Goal: Transaction & Acquisition: Purchase product/service

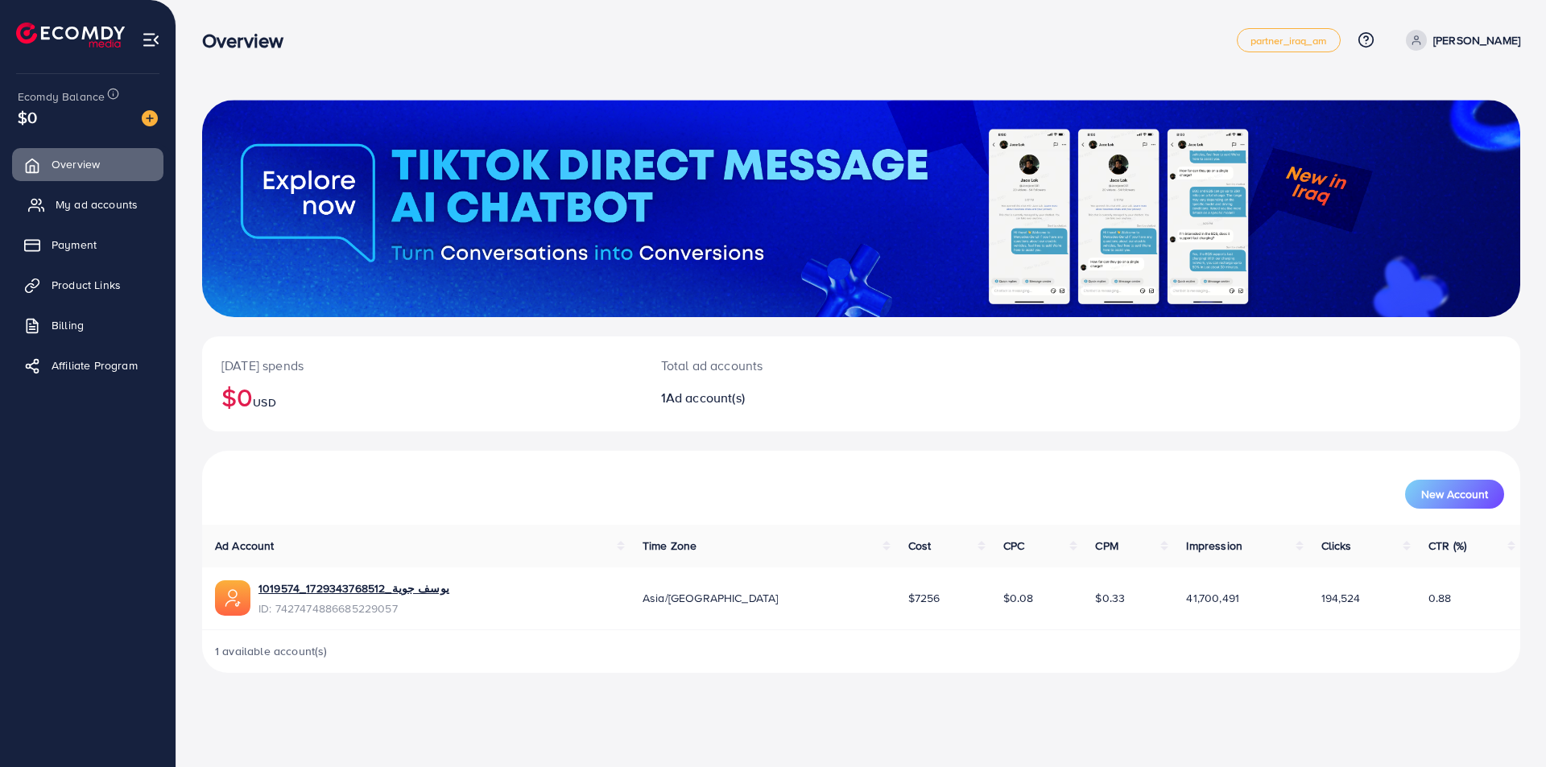
click at [93, 200] on span "My ad accounts" at bounding box center [97, 204] width 82 height 16
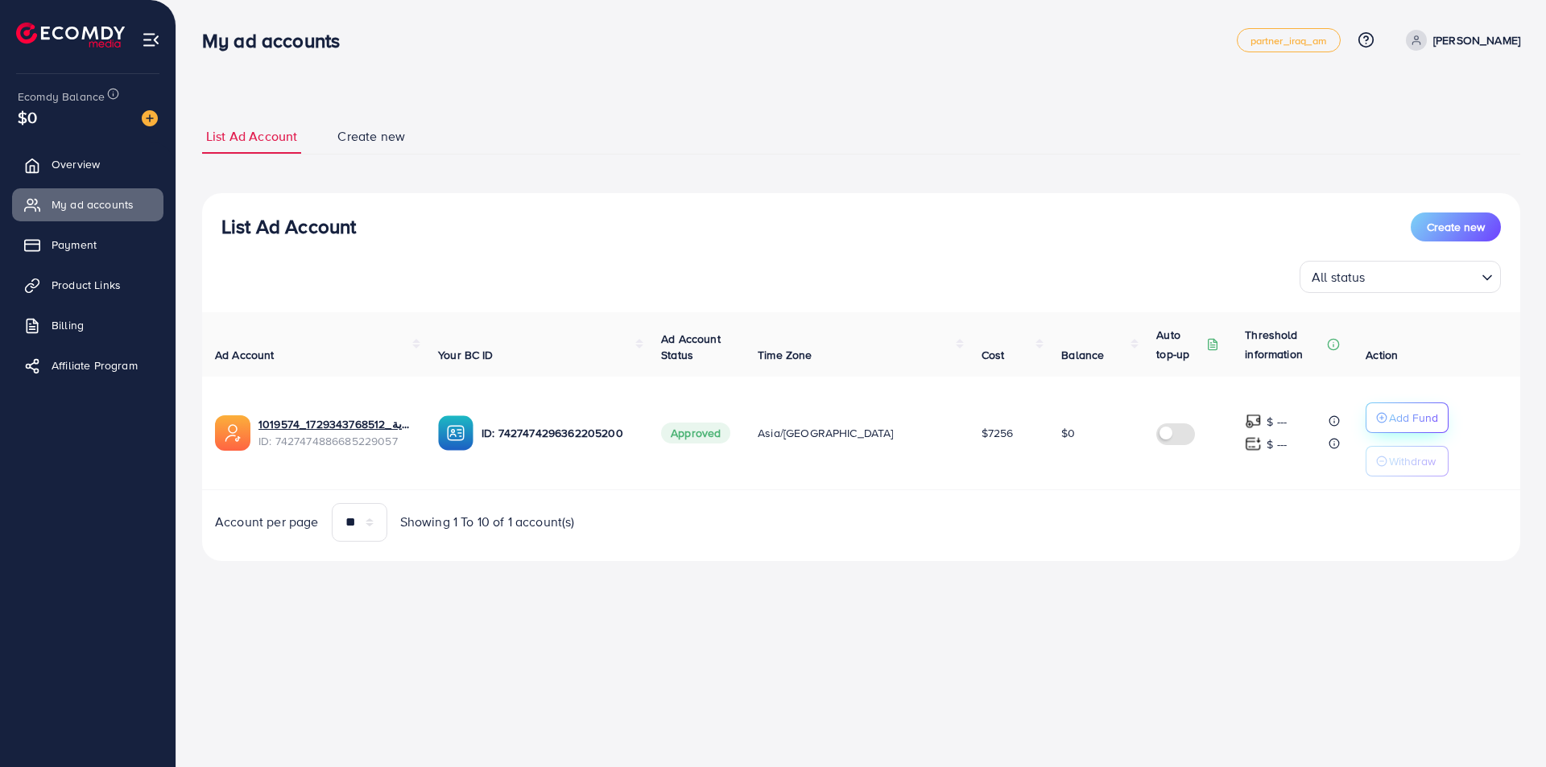
click at [1394, 411] on p "Add Fund" at bounding box center [1413, 417] width 49 height 19
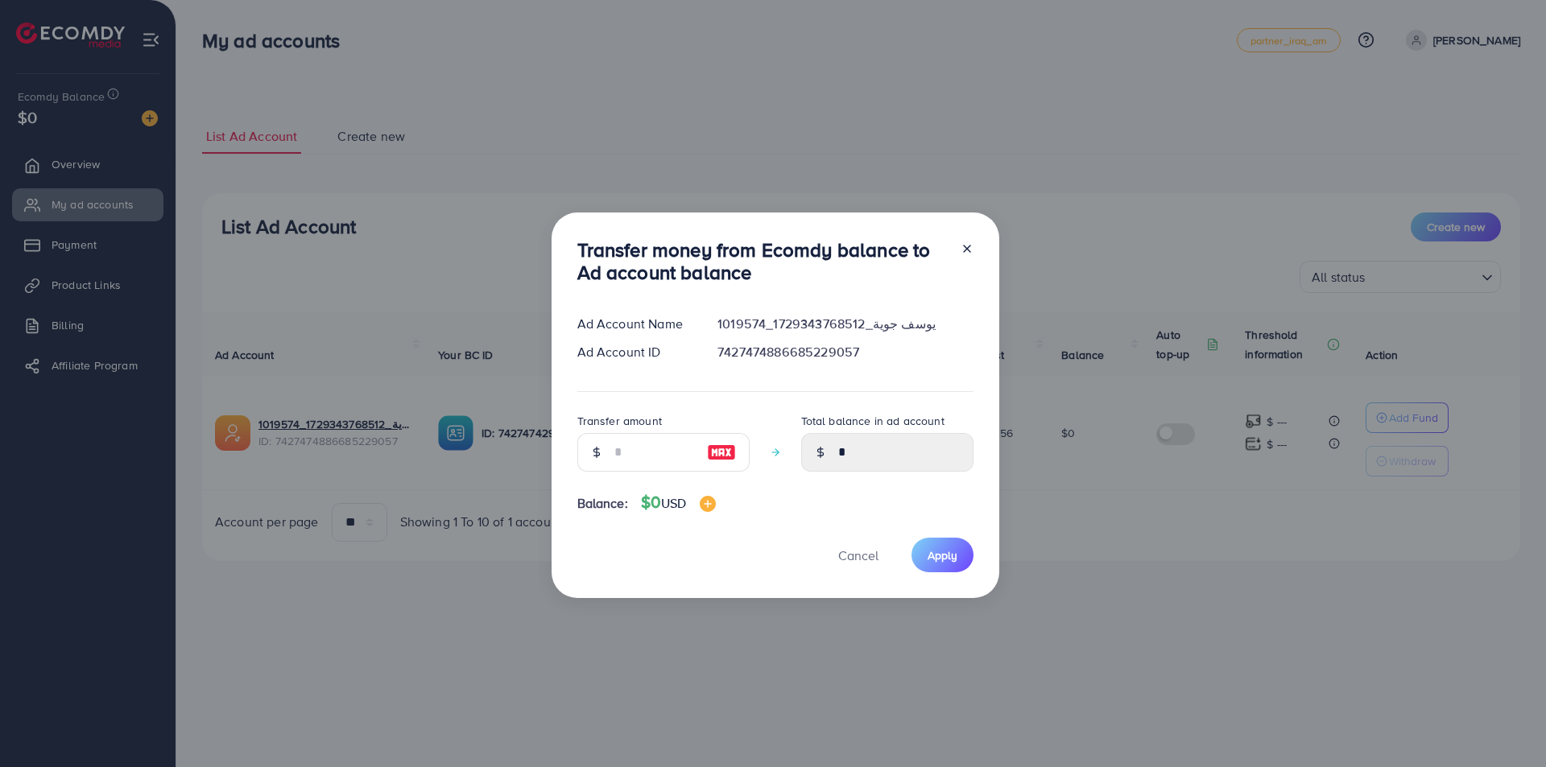
click at [400, 606] on div "Transfer money from Ecomdy balance to Ad account balance Ad Account Name 101957…" at bounding box center [773, 383] width 1546 height 767
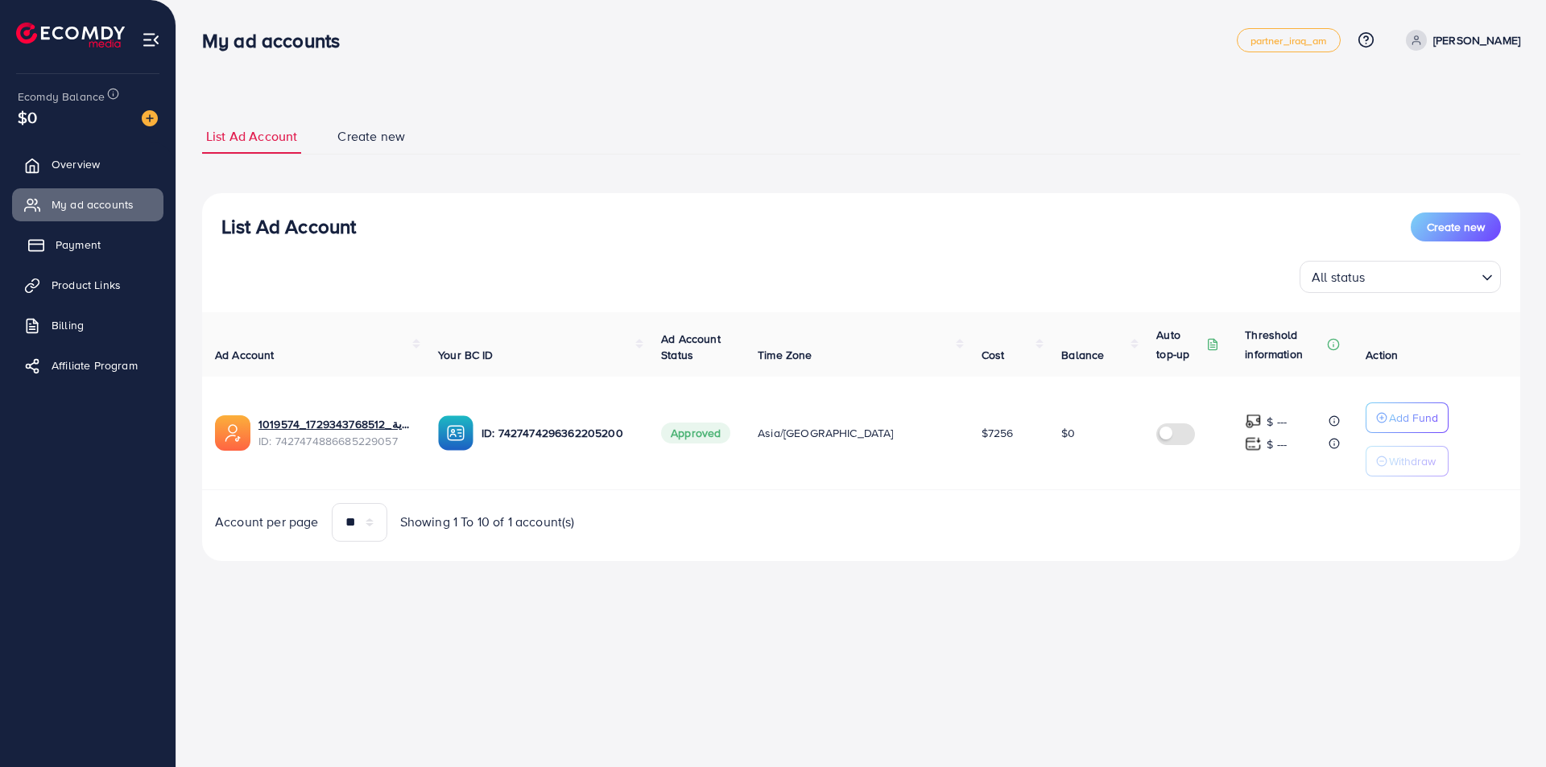
click at [70, 246] on span "Payment" at bounding box center [78, 245] width 45 height 16
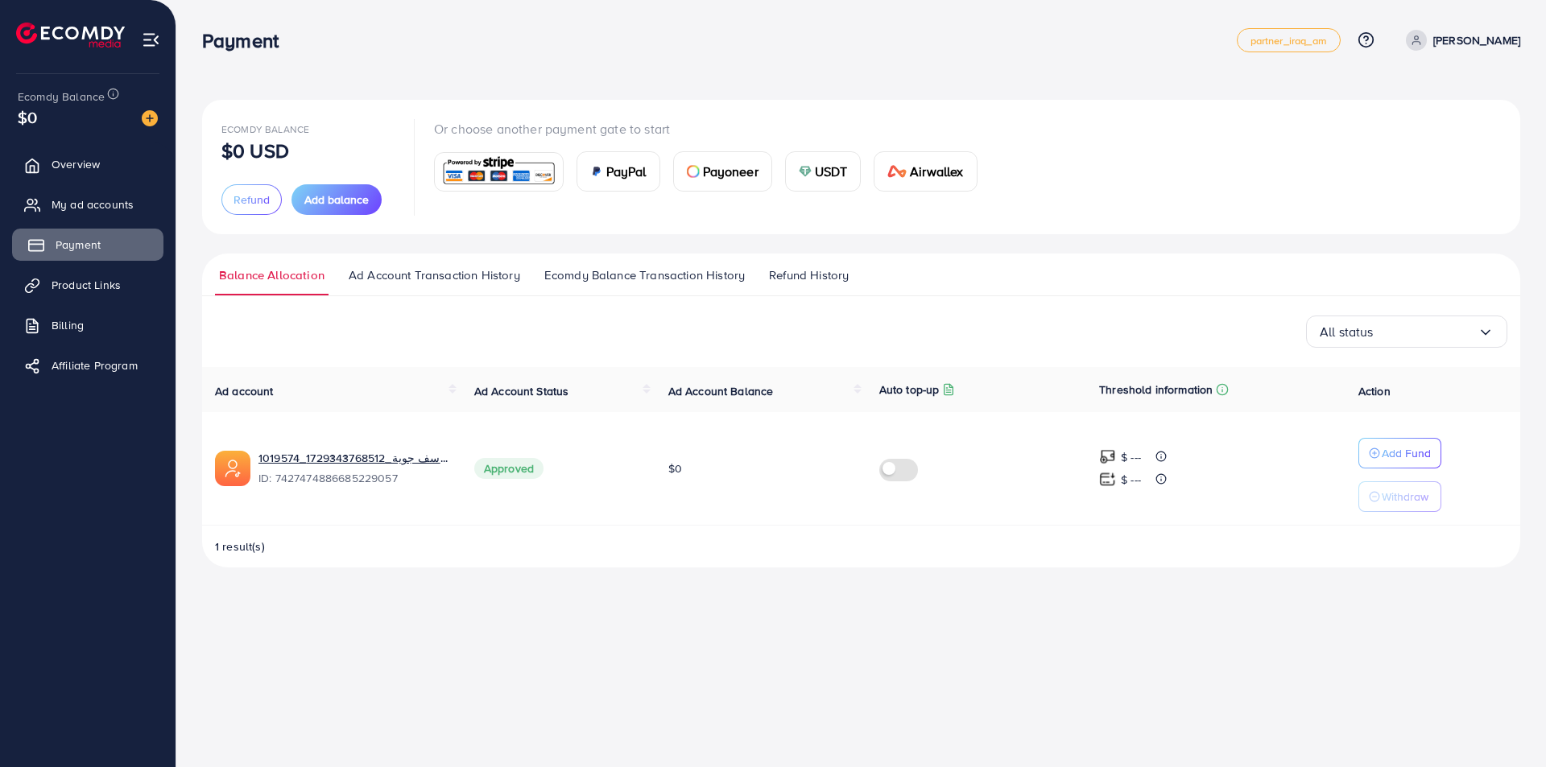
click at [72, 240] on span "Payment" at bounding box center [78, 245] width 45 height 16
click at [344, 208] on span "Add balance" at bounding box center [336, 200] width 64 height 16
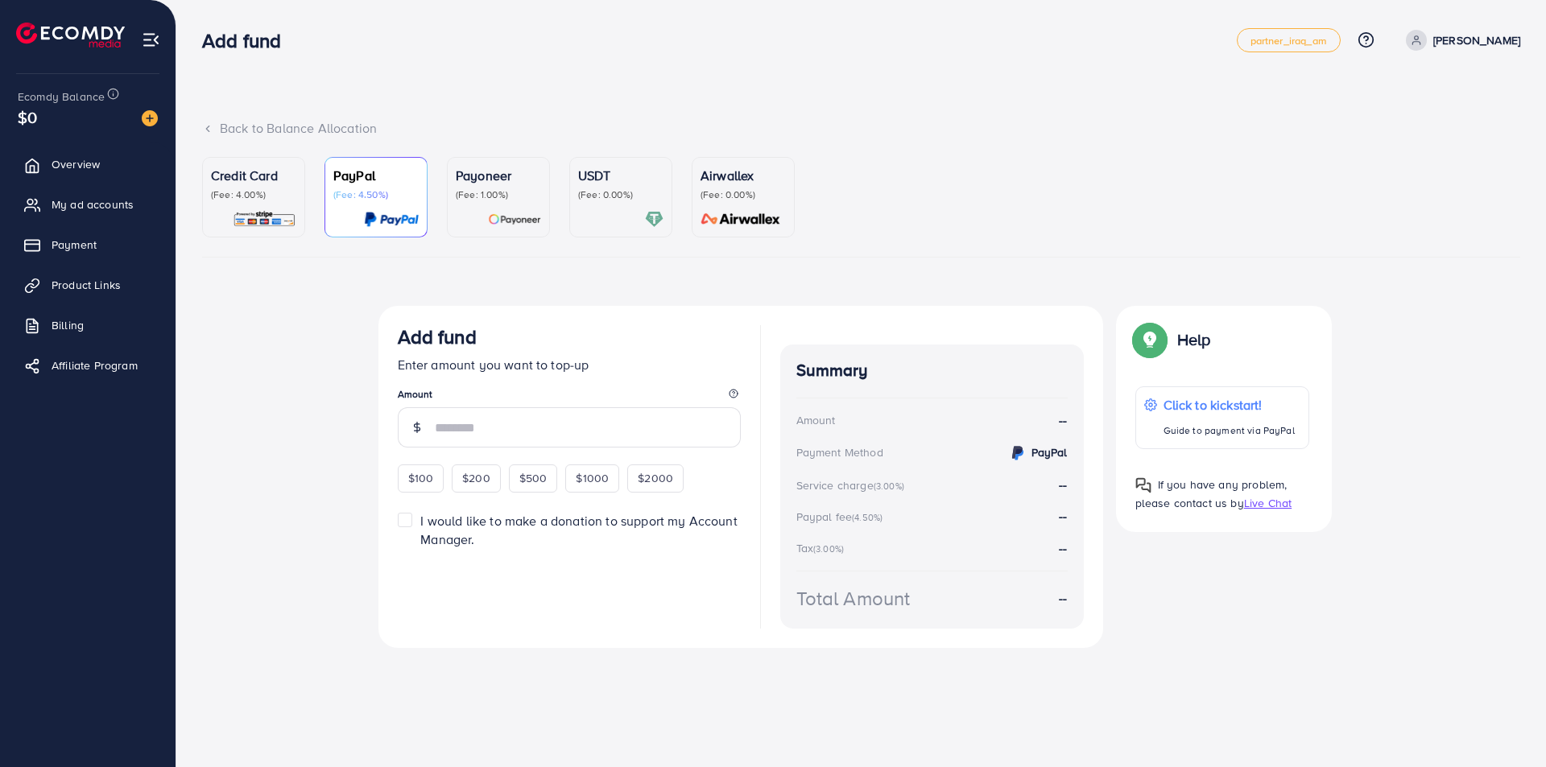
click at [267, 189] on p "(Fee: 4.00%)" at bounding box center [253, 194] width 85 height 13
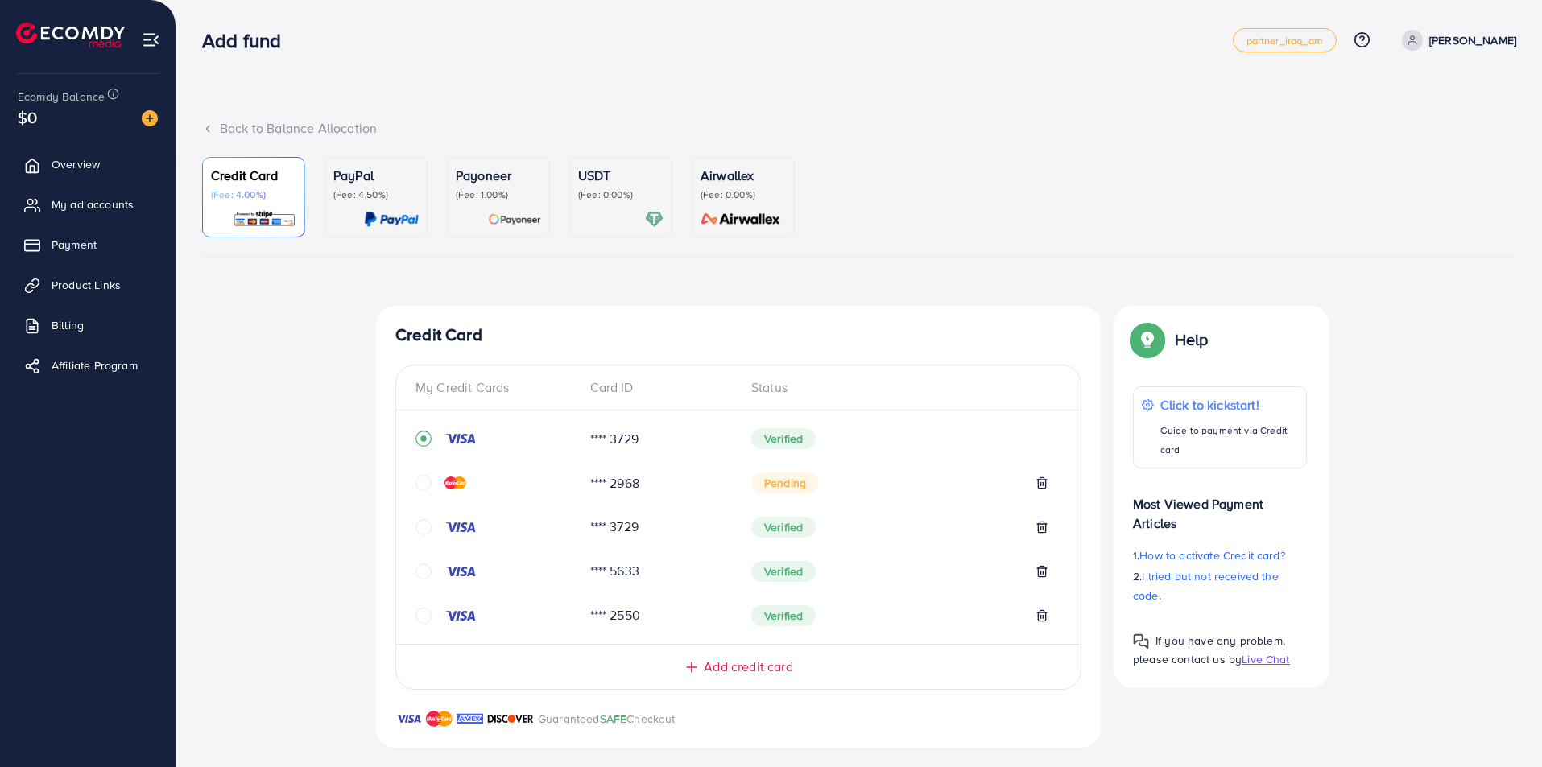
click at [415, 620] on icon "circle" at bounding box center [423, 616] width 16 height 16
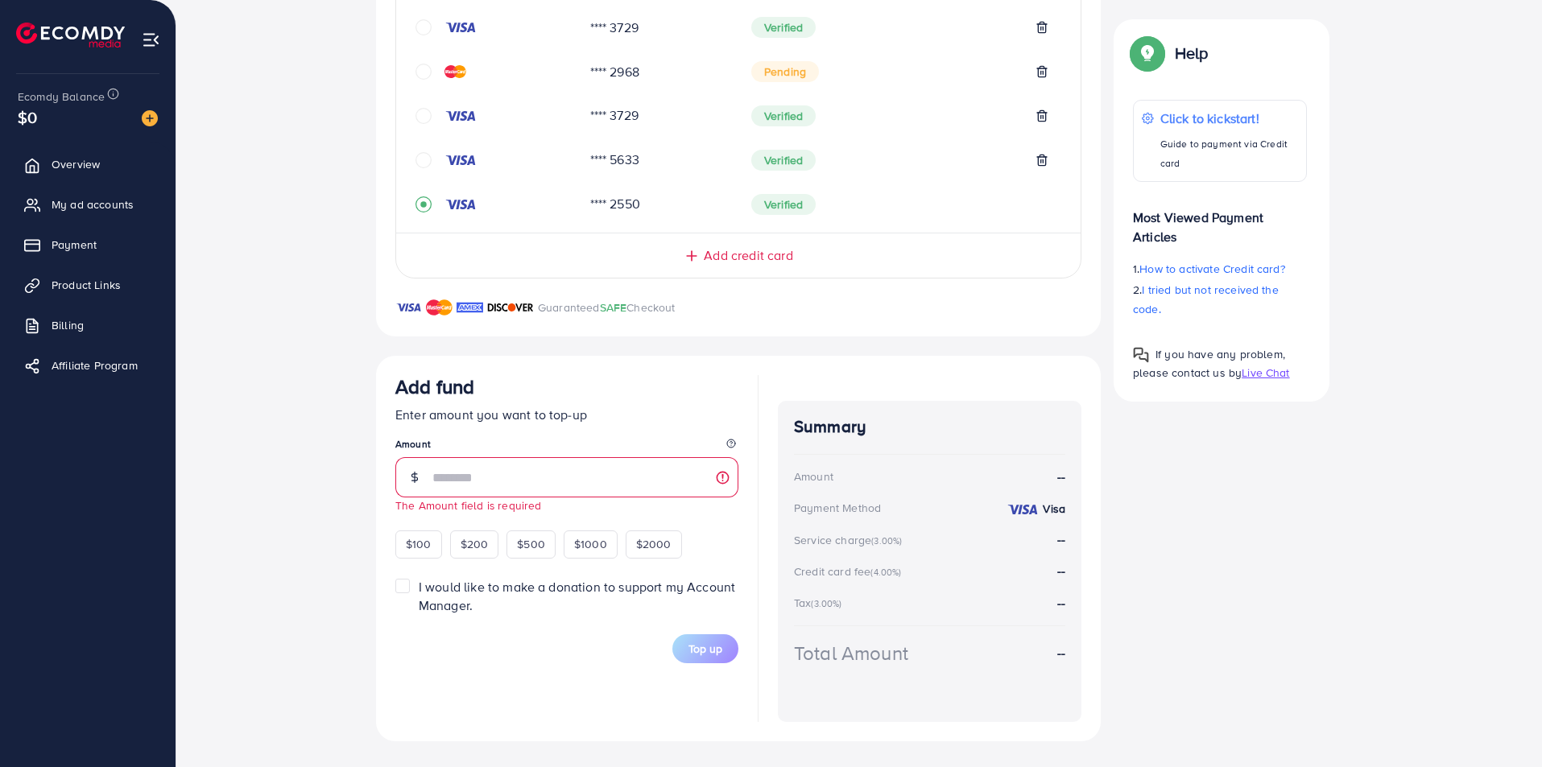
click at [421, 158] on icon "circle" at bounding box center [423, 160] width 16 height 16
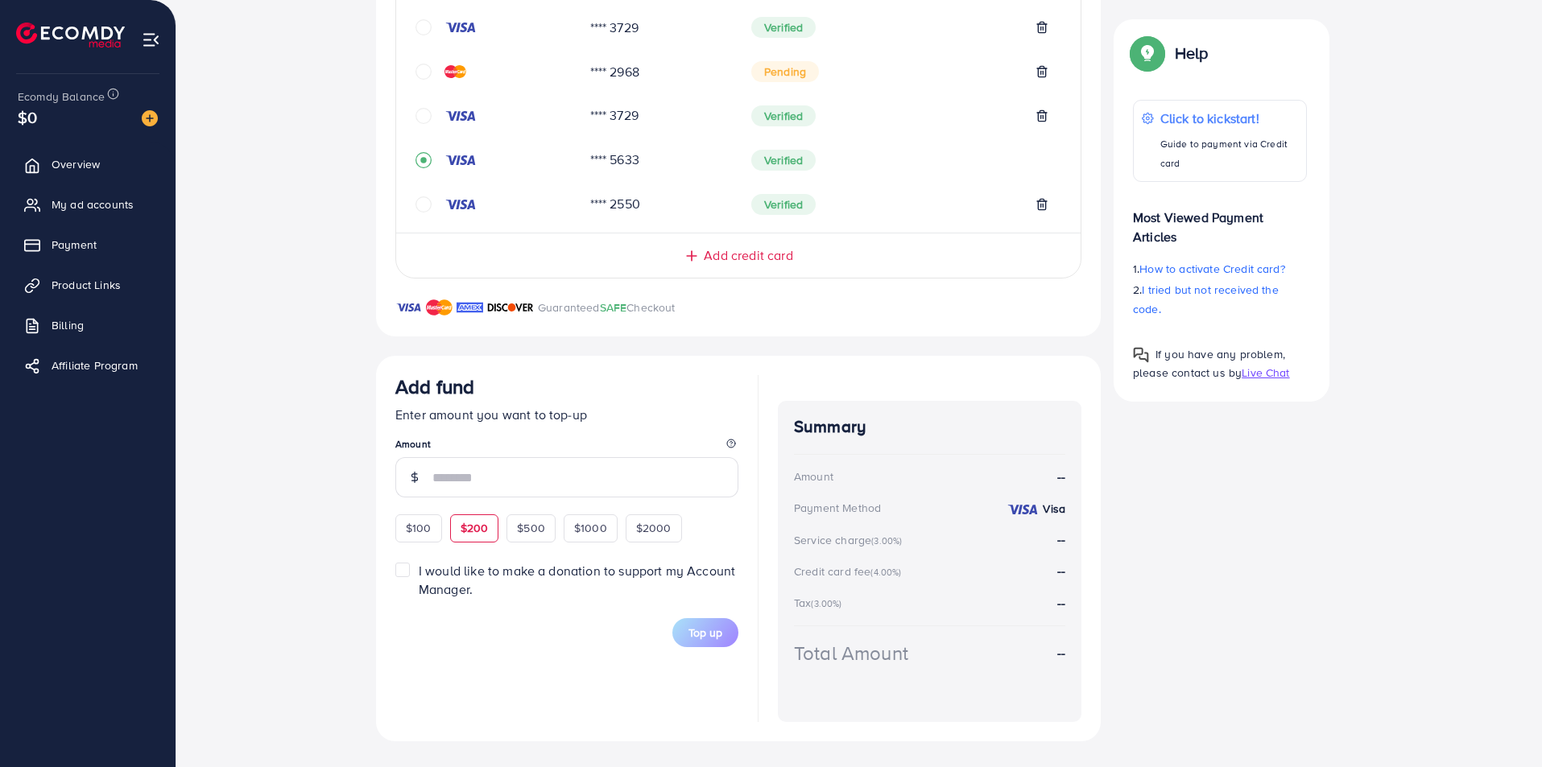
click at [473, 527] on div "$100 $200 $500 $1000 $2000" at bounding box center [560, 525] width 330 height 31
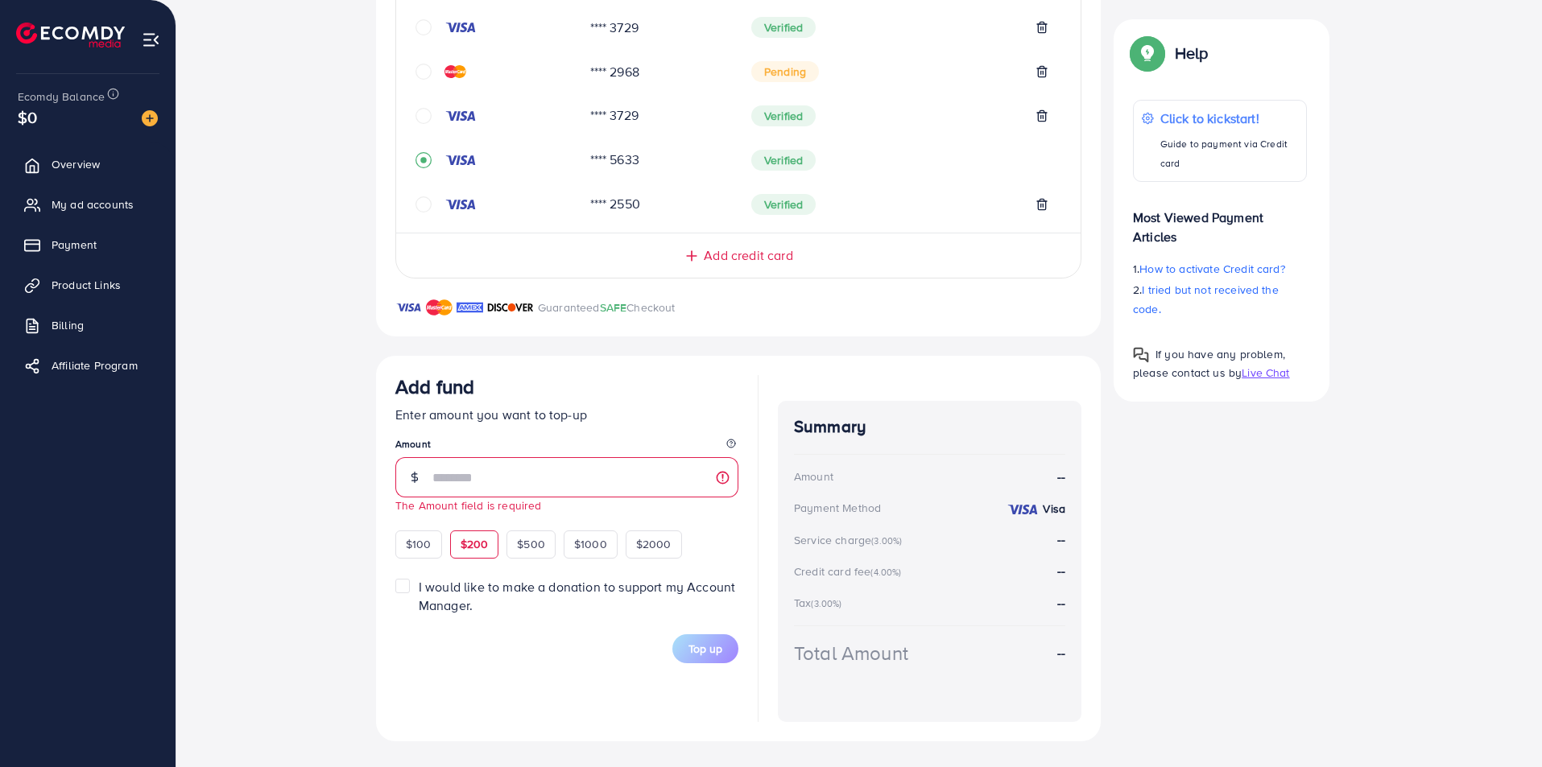
click at [474, 547] on span "$200" at bounding box center [474, 544] width 28 height 16
type input "***"
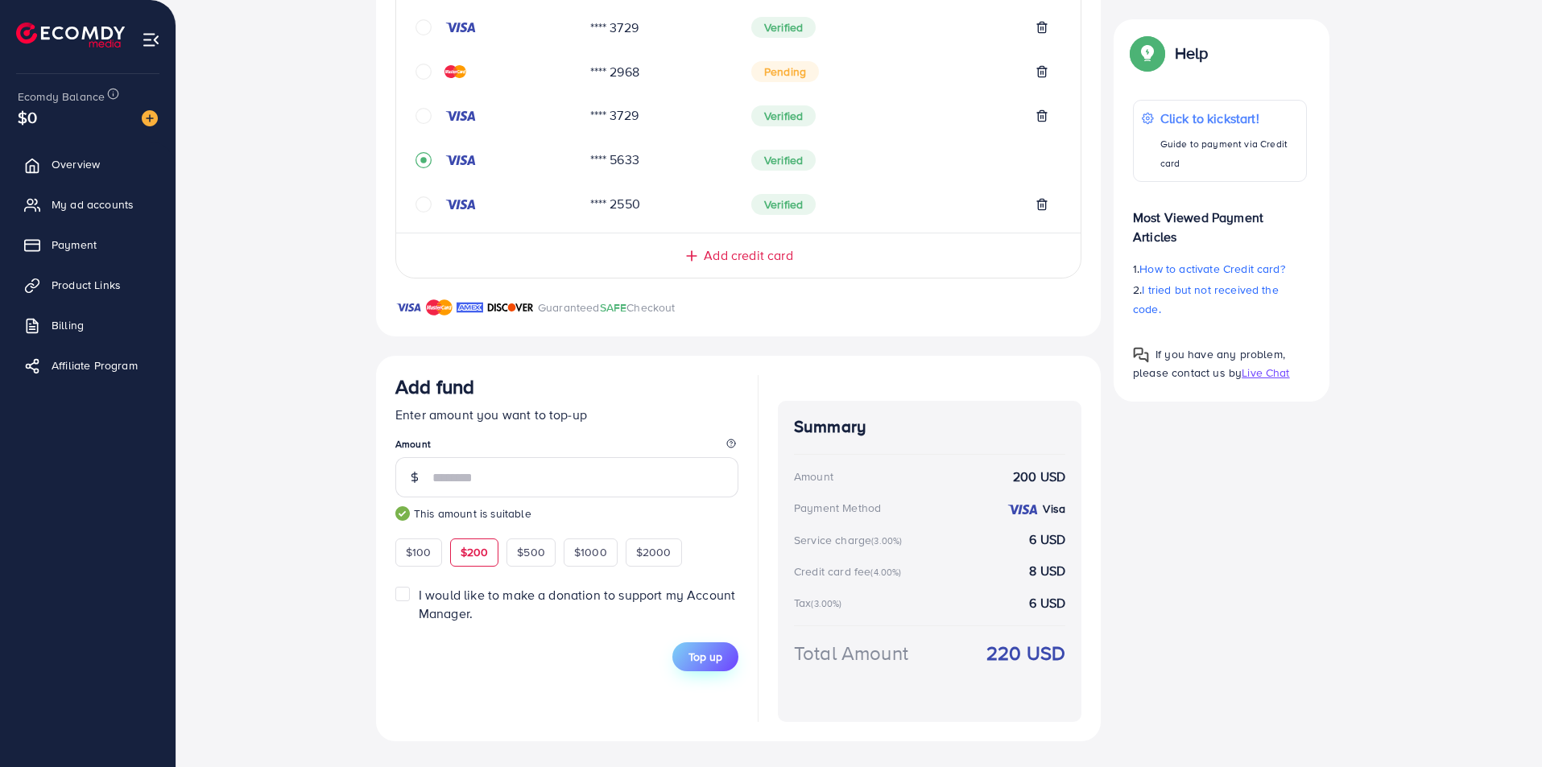
click at [708, 659] on span "Top up" at bounding box center [705, 657] width 34 height 16
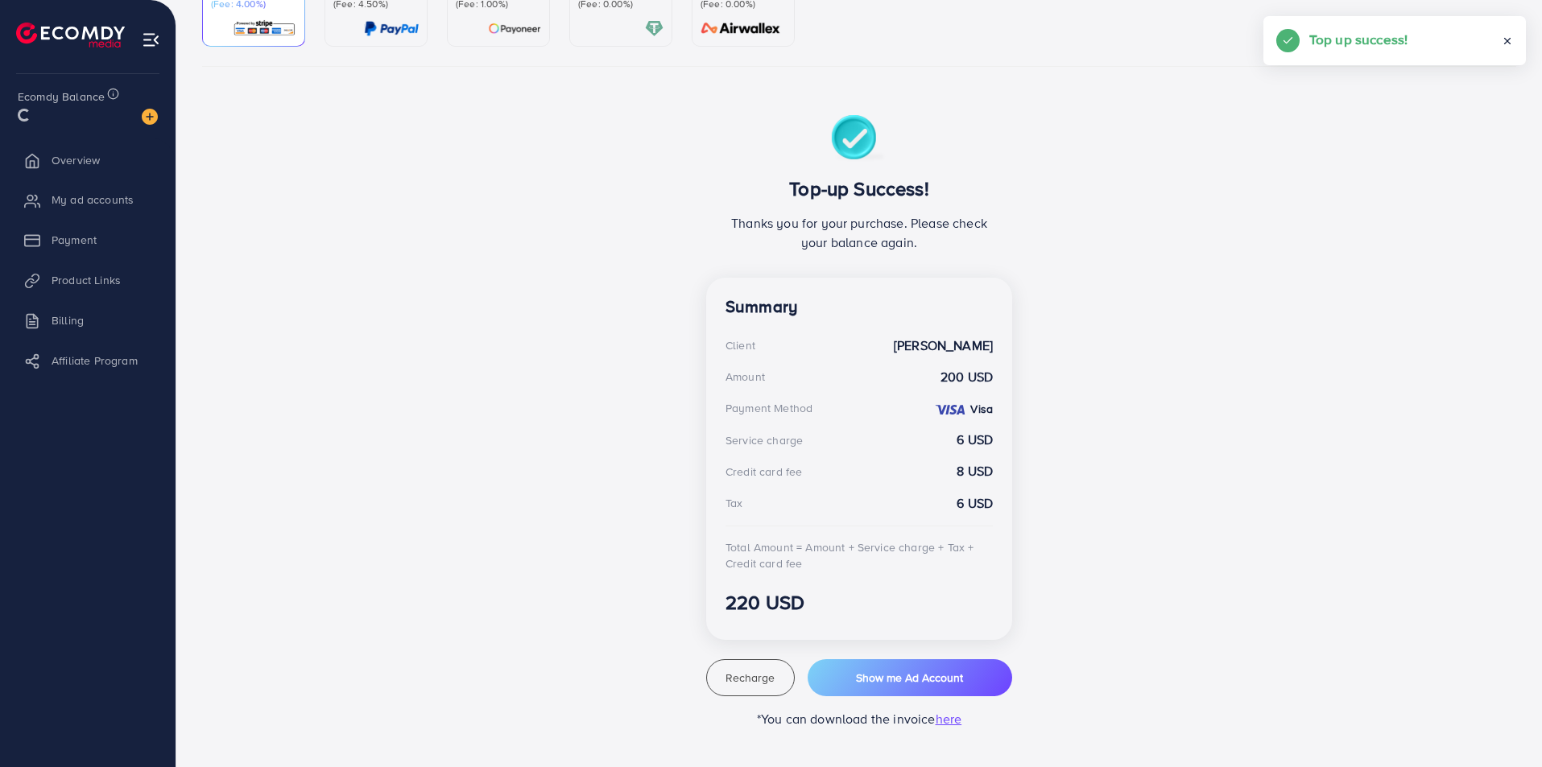
scroll to position [191, 0]
click at [857, 683] on span "Show me Ad Account" at bounding box center [909, 678] width 107 height 16
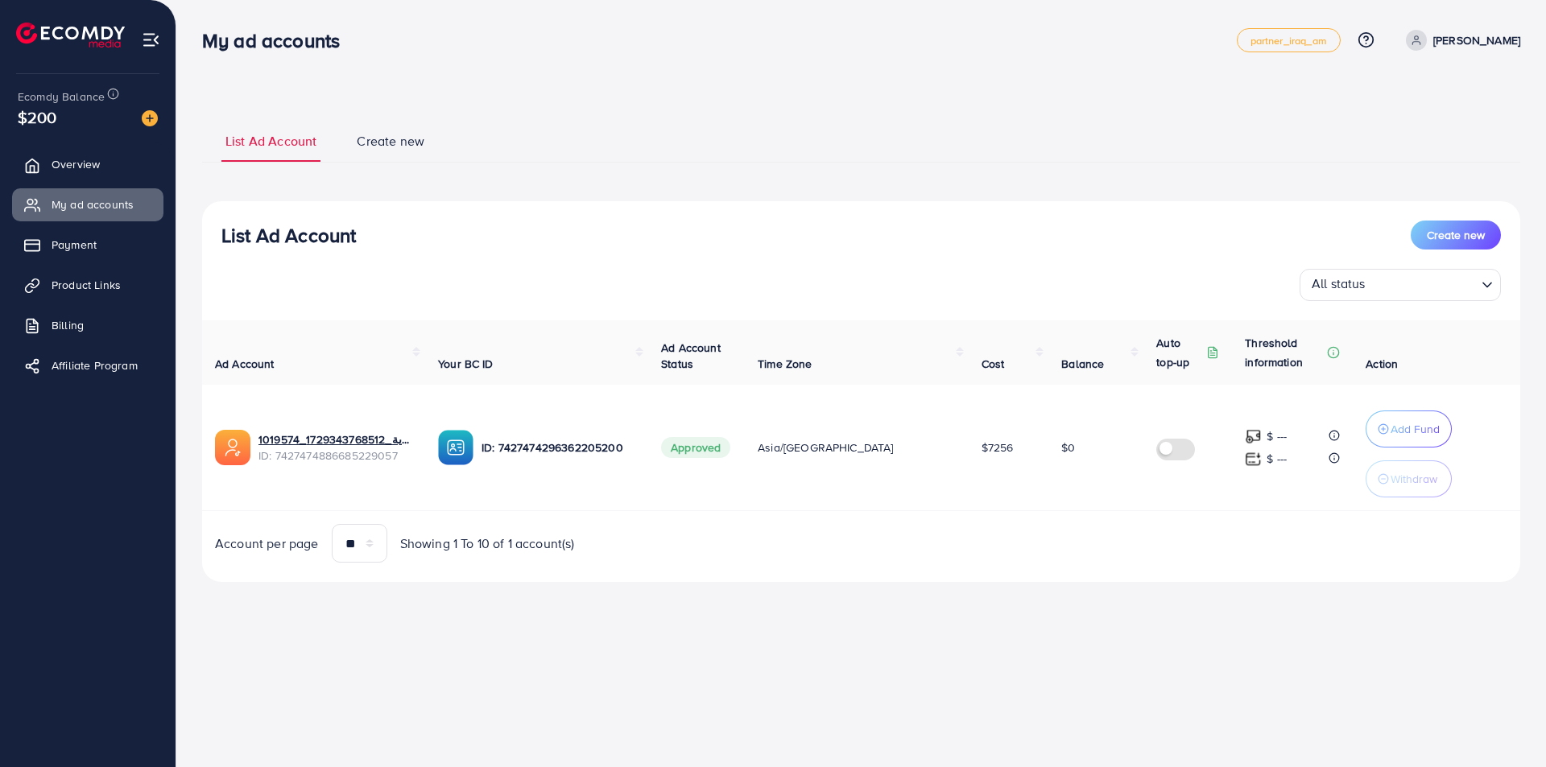
click at [142, 113] on img at bounding box center [150, 118] width 16 height 16
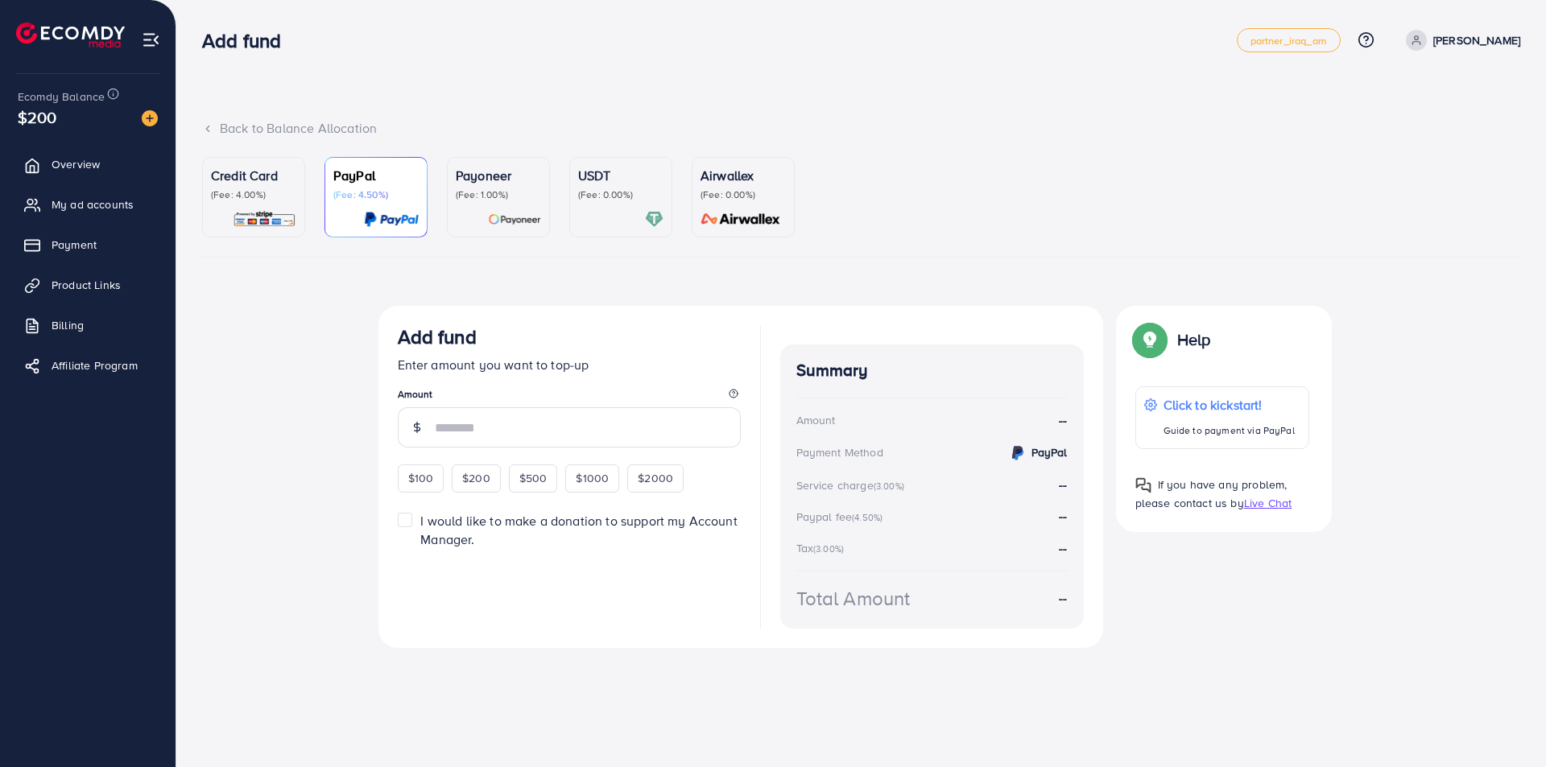
click at [259, 197] on p "(Fee: 4.00%)" at bounding box center [253, 194] width 85 height 13
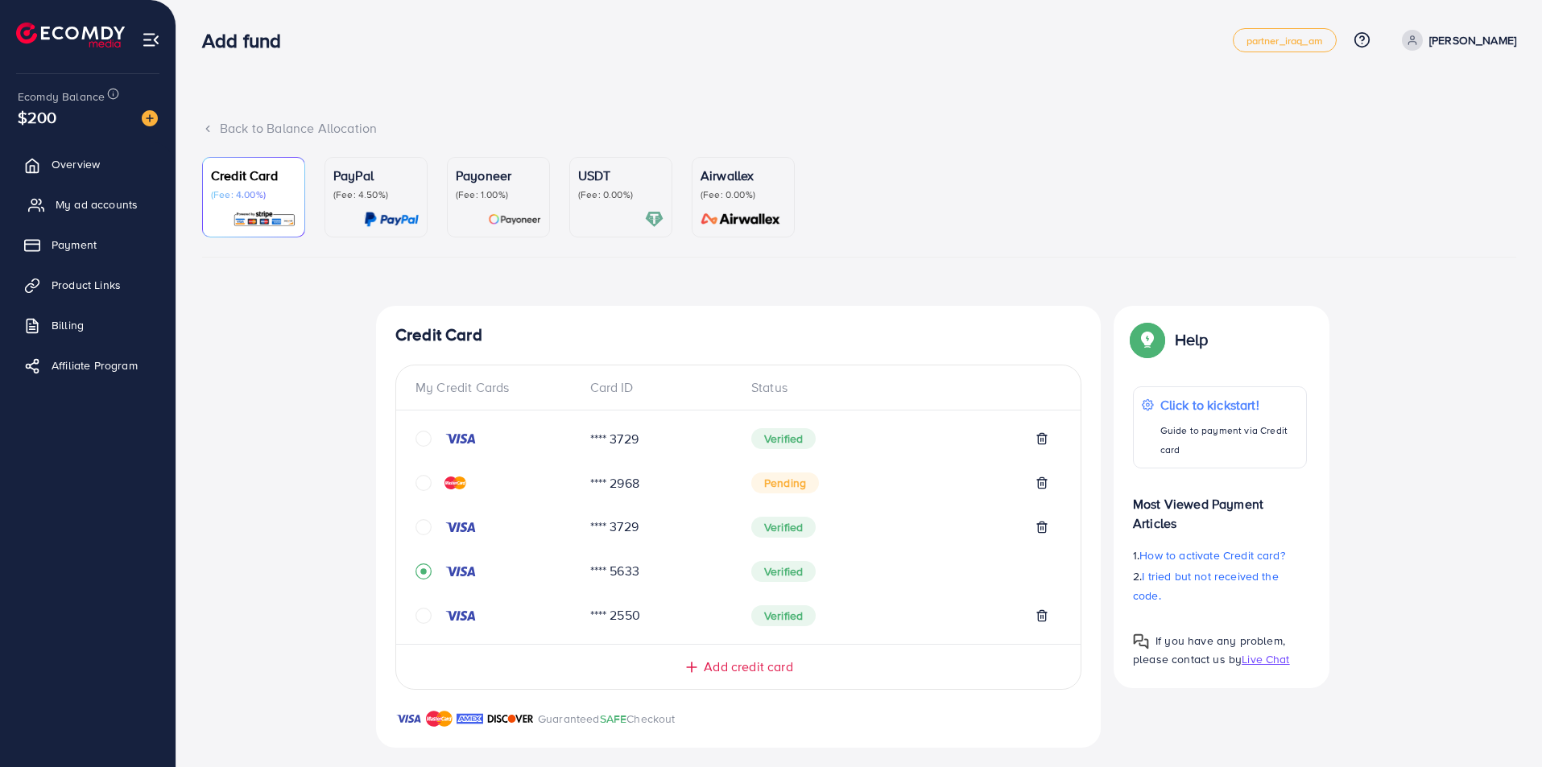
click at [93, 198] on span "My ad accounts" at bounding box center [97, 204] width 82 height 16
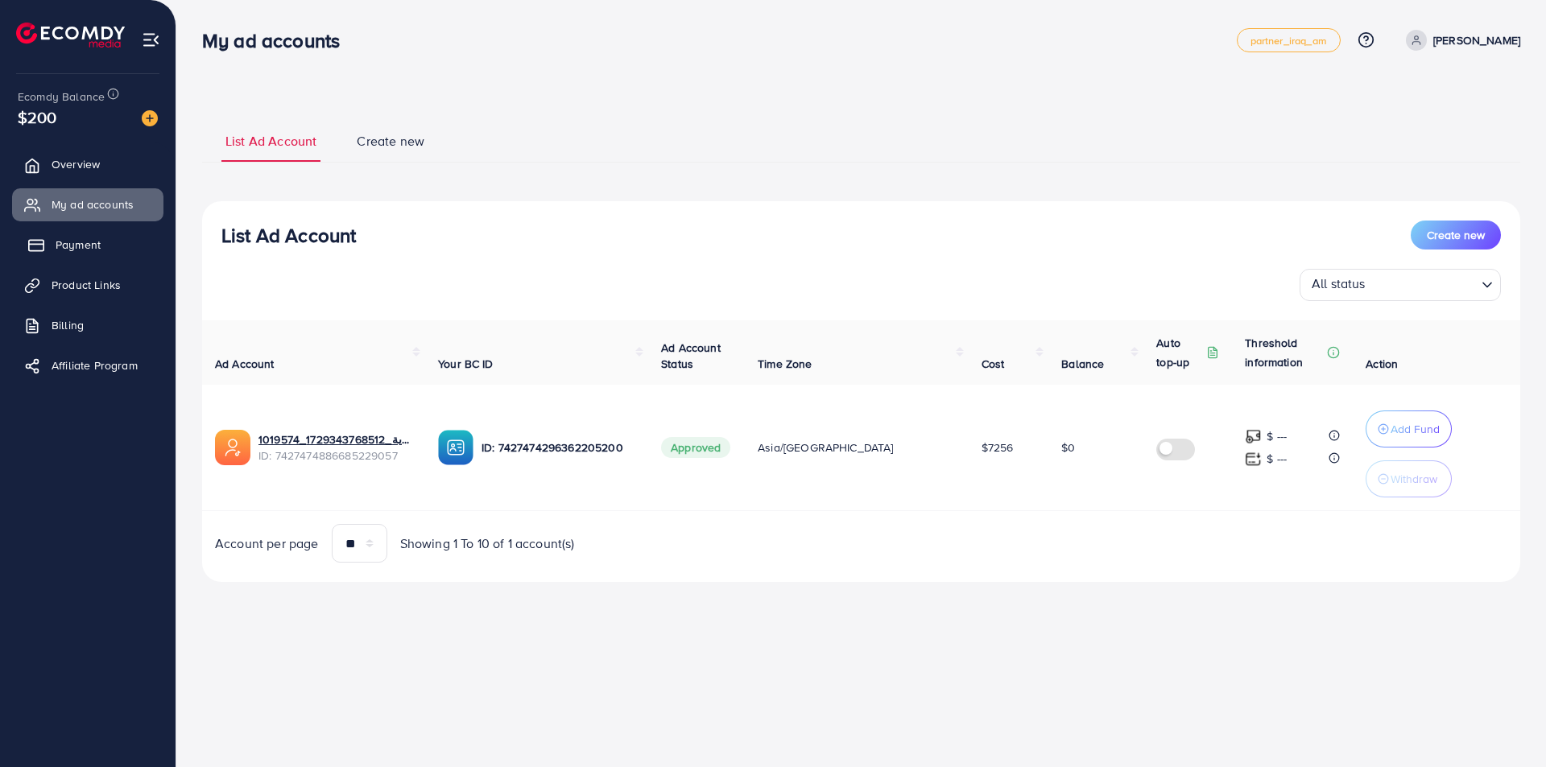
click at [76, 229] on link "Payment" at bounding box center [87, 245] width 151 height 32
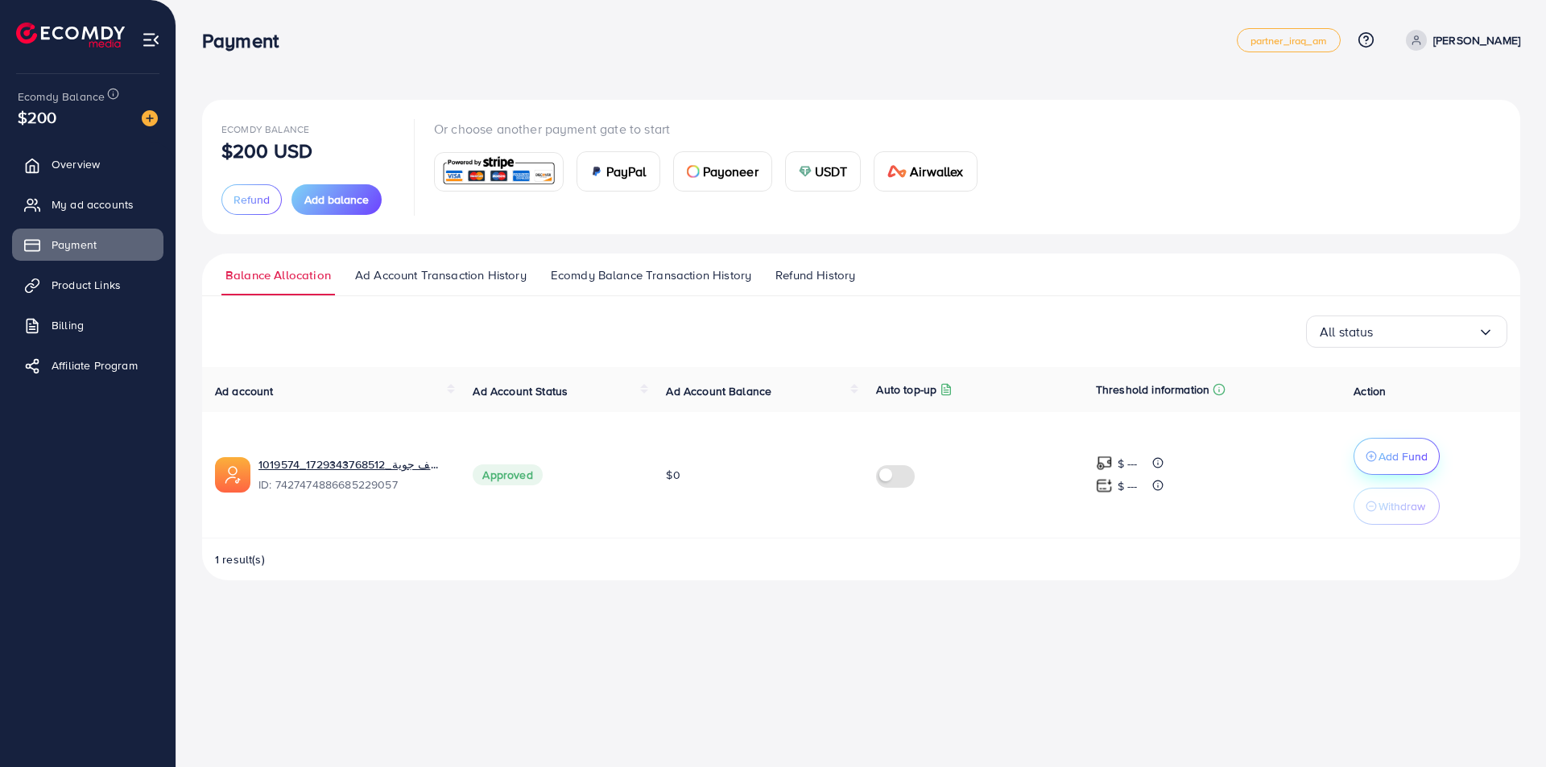
click at [1388, 450] on p "Add Fund" at bounding box center [1402, 456] width 49 height 19
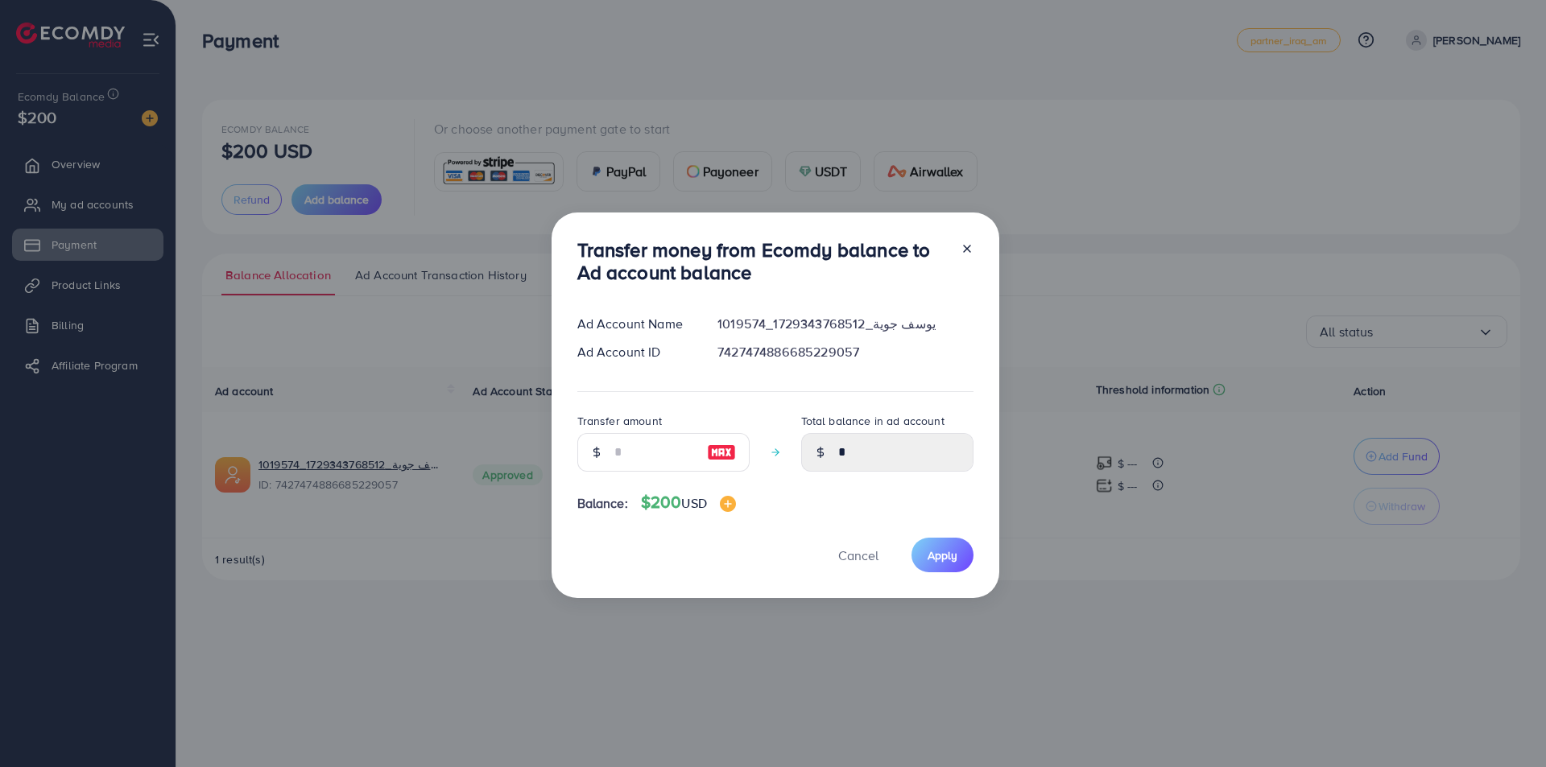
click at [723, 456] on img at bounding box center [721, 452] width 29 height 19
type input "***"
type input "******"
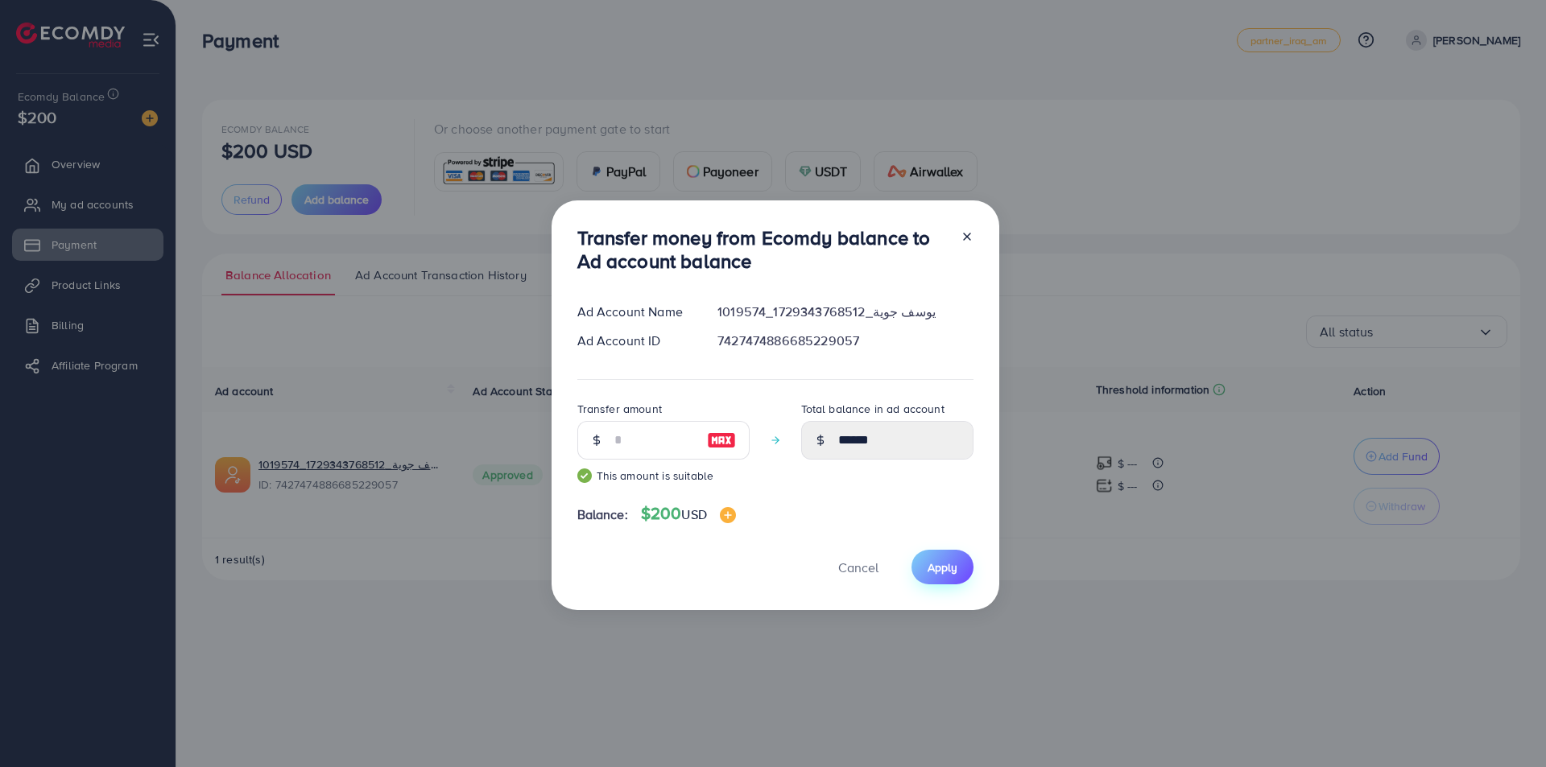
click at [941, 562] on span "Apply" at bounding box center [942, 567] width 30 height 16
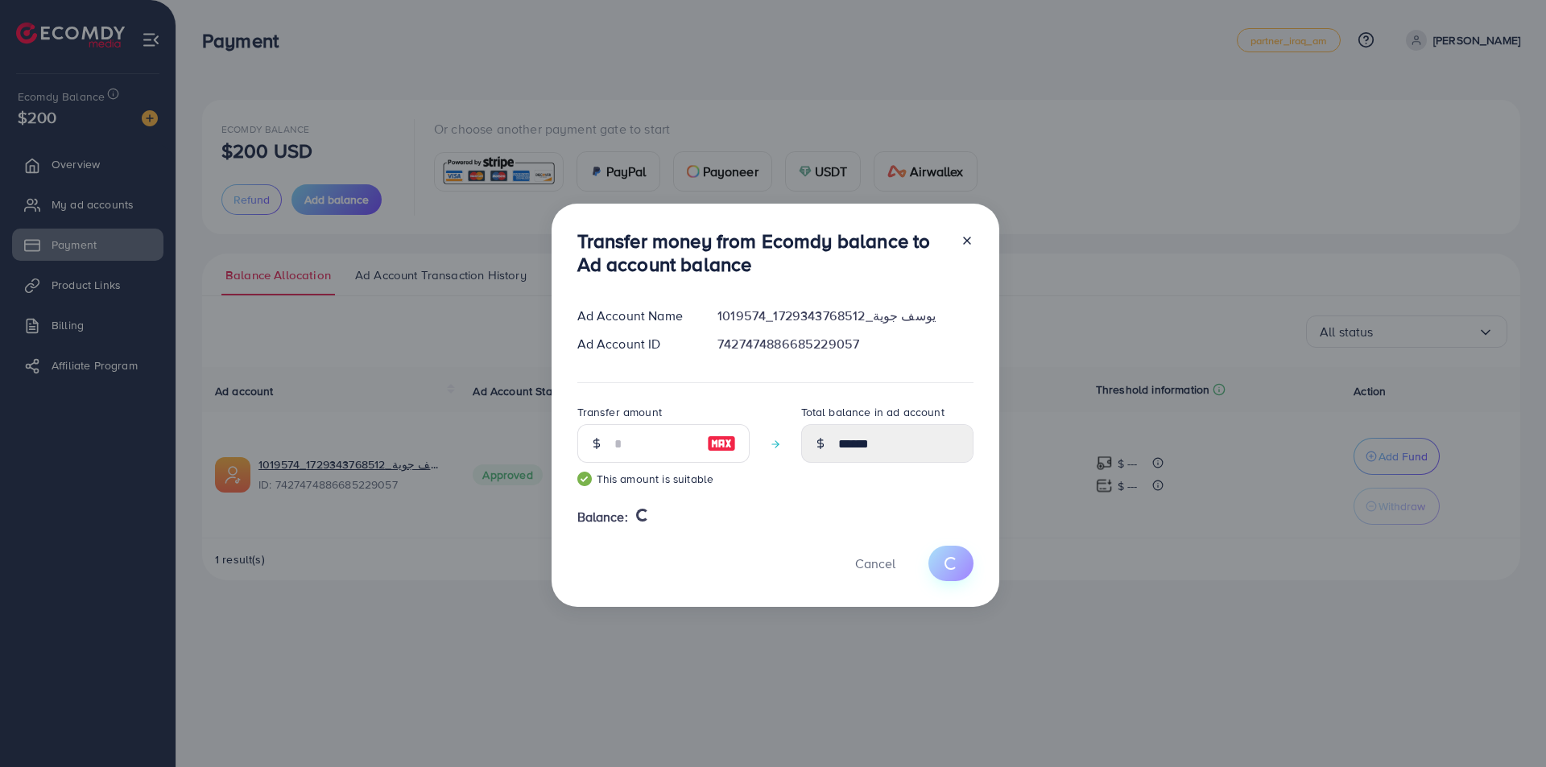
type input "*"
